Goal: Communication & Community: Answer question/provide support

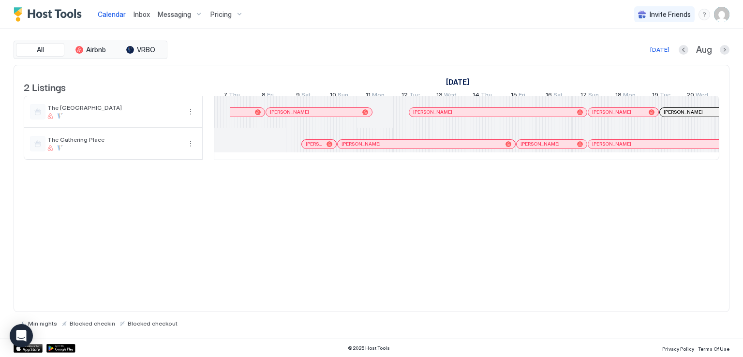
scroll to position [0, 537]
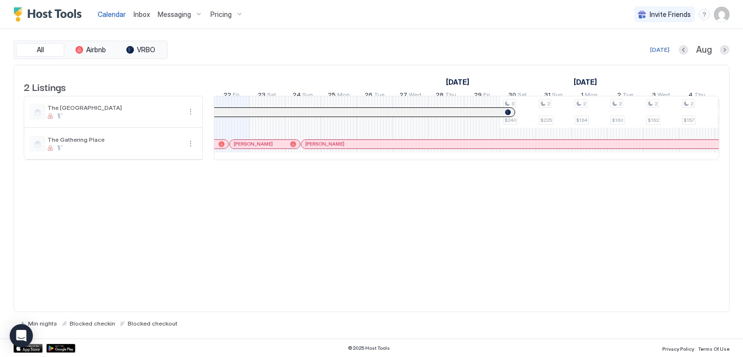
drag, startPoint x: 453, startPoint y: 26, endPoint x: 212, endPoint y: 28, distance: 240.8
click at [454, 26] on div "Calendar Inbox Messaging Pricing Invite Friends RM" at bounding box center [371, 14] width 743 height 29
click at [140, 15] on span "Inbox" at bounding box center [141, 14] width 16 height 8
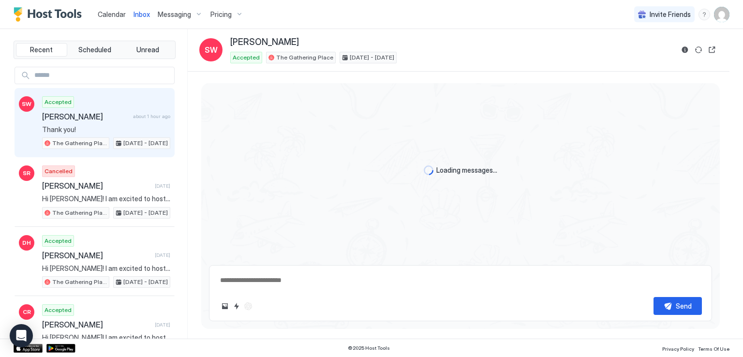
click at [338, 13] on div "Calendar Inbox Messaging Pricing Invite Friends RM" at bounding box center [371, 14] width 743 height 29
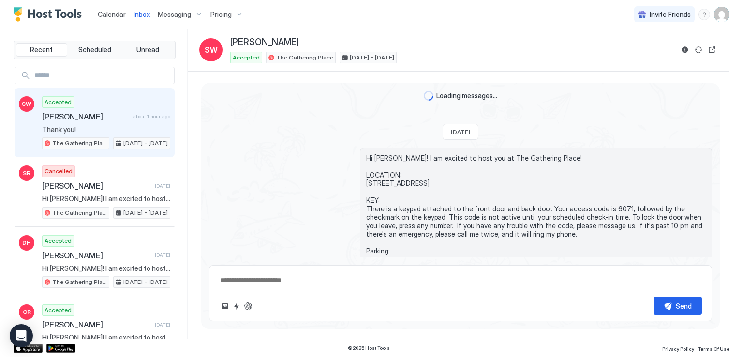
scroll to position [834, 0]
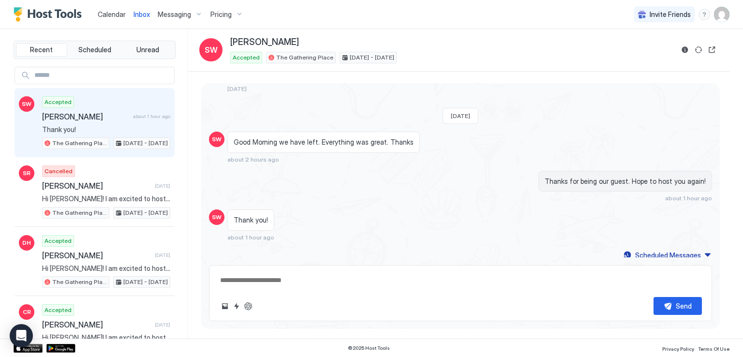
click at [342, 15] on div "Calendar Inbox Messaging Pricing Invite Friends RM" at bounding box center [371, 14] width 743 height 29
click at [343, 15] on div "Calendar Inbox Messaging Pricing Invite Friends RM" at bounding box center [371, 14] width 743 height 29
click at [345, 14] on div "Calendar Inbox Messaging Pricing Invite Friends RM" at bounding box center [371, 14] width 743 height 29
click at [345, 13] on div "Calendar Inbox Messaging Pricing Invite Friends RM" at bounding box center [371, 14] width 743 height 29
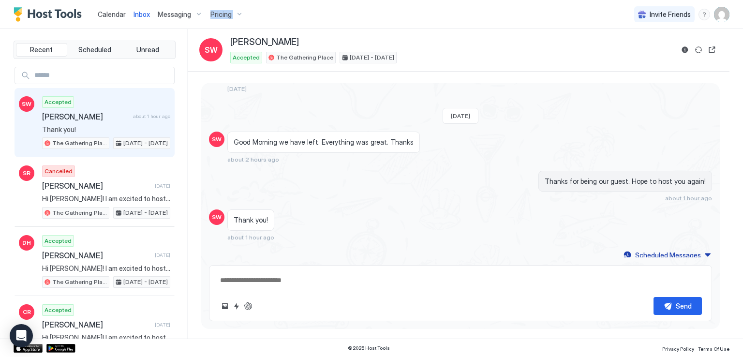
click at [345, 13] on div "Calendar Inbox Messaging Pricing Invite Friends RM" at bounding box center [371, 14] width 743 height 29
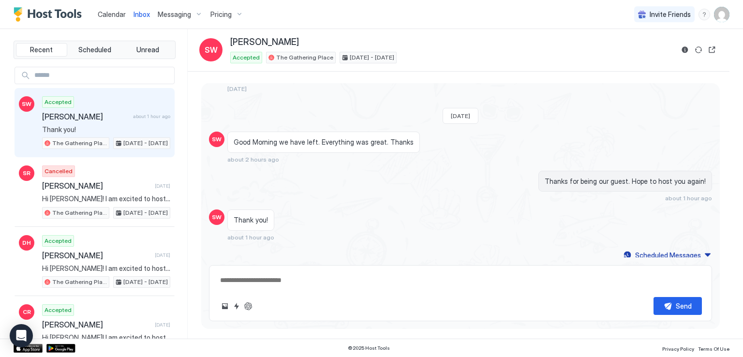
click at [359, 14] on div "Calendar Inbox Messaging Pricing Invite Friends RM" at bounding box center [371, 14] width 743 height 29
click at [360, 14] on div "Calendar Inbox Messaging Pricing Invite Friends RM" at bounding box center [371, 14] width 743 height 29
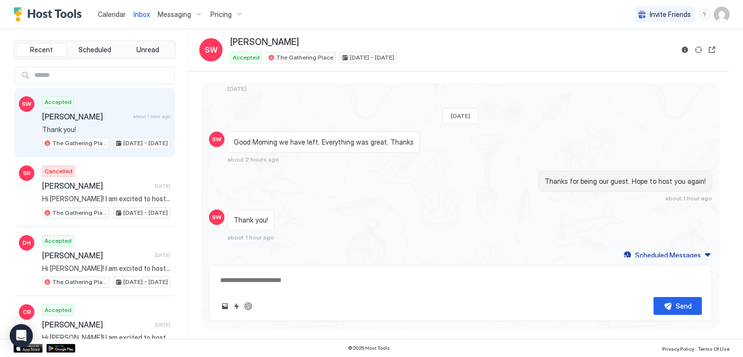
click at [360, 14] on div "Calendar Inbox Messaging Pricing Invite Friends RM" at bounding box center [371, 14] width 743 height 29
click at [355, 18] on div "Calendar Inbox Messaging Pricing Invite Friends RM" at bounding box center [371, 14] width 743 height 29
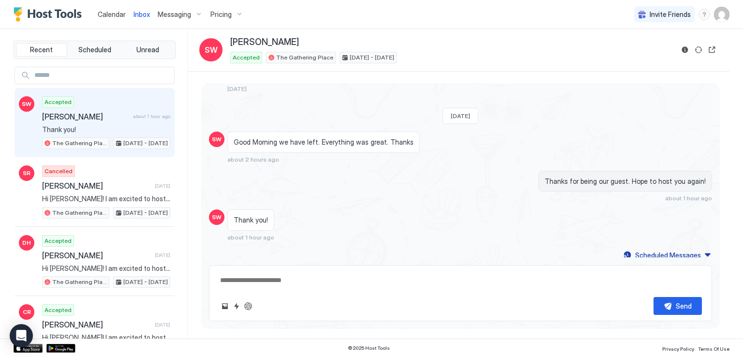
click at [108, 115] on span "[PERSON_NAME]" at bounding box center [85, 117] width 87 height 10
click at [383, 26] on div "Calendar Inbox Messaging Pricing Invite Friends RM" at bounding box center [371, 14] width 743 height 29
click at [382, 25] on div "Calendar Inbox Messaging Pricing Invite Friends RM" at bounding box center [371, 14] width 743 height 29
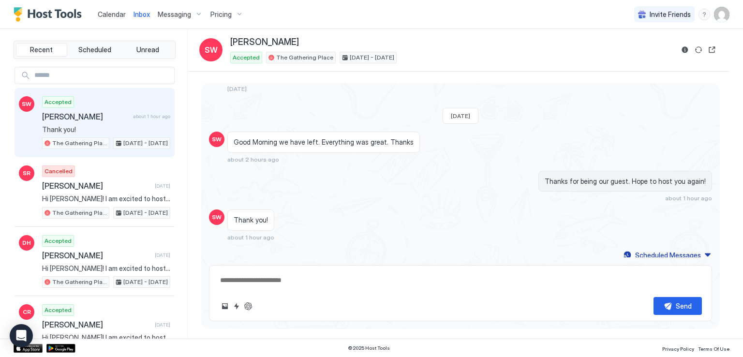
click at [383, 25] on div "Calendar Inbox Messaging Pricing Invite Friends RM" at bounding box center [371, 14] width 743 height 29
click at [376, 17] on div "Calendar Inbox Messaging Pricing Invite Friends RM" at bounding box center [371, 14] width 743 height 29
click at [333, 19] on div "Calendar Inbox Messaging Pricing Invite Friends RM" at bounding box center [371, 14] width 743 height 29
click at [274, 15] on div "Calendar Inbox Messaging Pricing Invite Friends RM" at bounding box center [371, 14] width 743 height 29
type textarea "*"
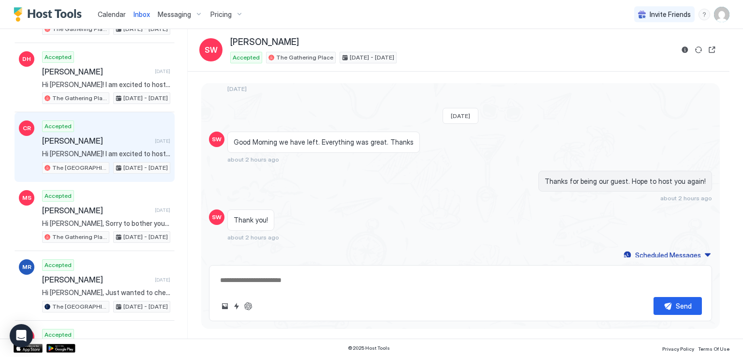
scroll to position [242, 0]
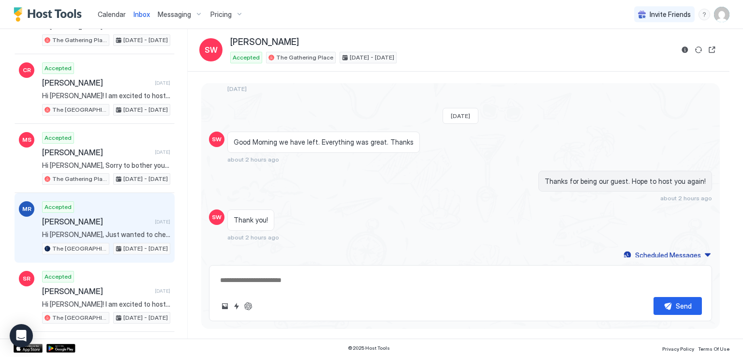
click at [106, 217] on span "[PERSON_NAME]" at bounding box center [96, 222] width 109 height 10
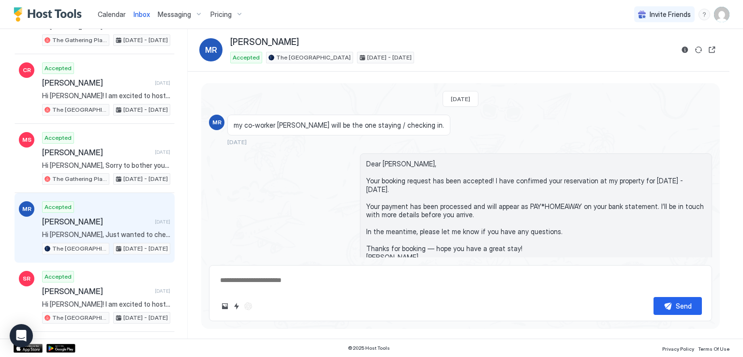
click at [430, 17] on div "Calendar Inbox Messaging Pricing Invite Friends RM" at bounding box center [371, 14] width 743 height 29
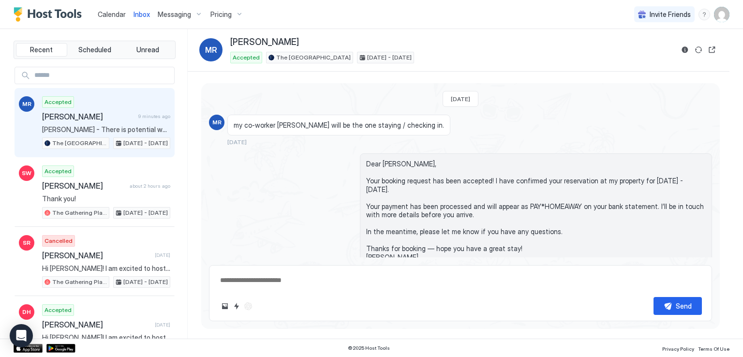
click at [62, 120] on div "Accepted [PERSON_NAME] 9 minutes ago [PERSON_NAME] - There is potential we woul…" at bounding box center [106, 122] width 128 height 53
type textarea "*"
